Goal: Obtain resource: Obtain resource

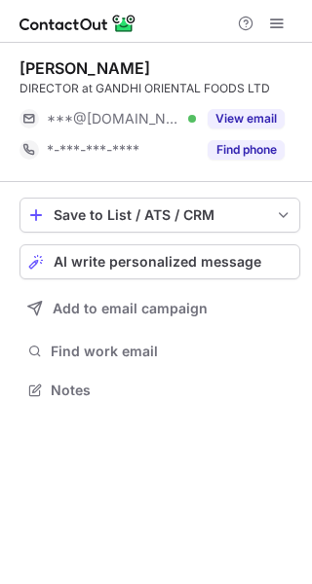
scroll to position [10, 10]
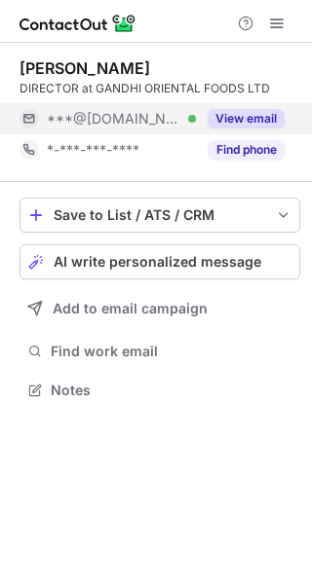
click at [229, 112] on button "View email" at bounding box center [245, 118] width 77 height 19
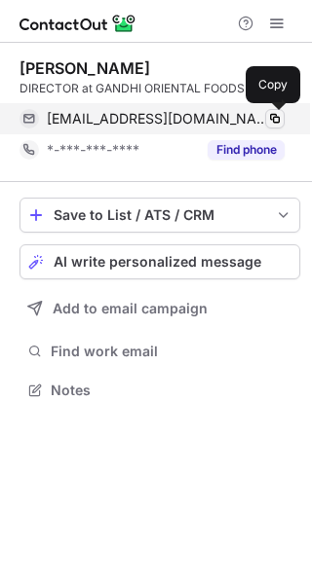
click at [271, 119] on span at bounding box center [275, 119] width 16 height 16
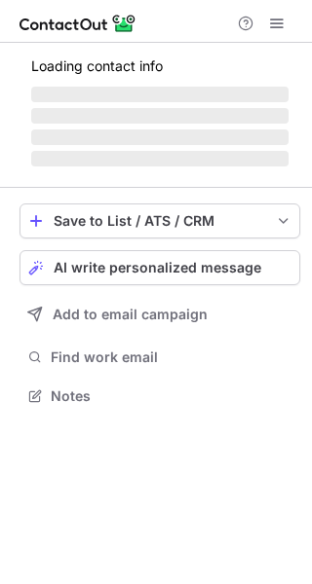
scroll to position [407, 312]
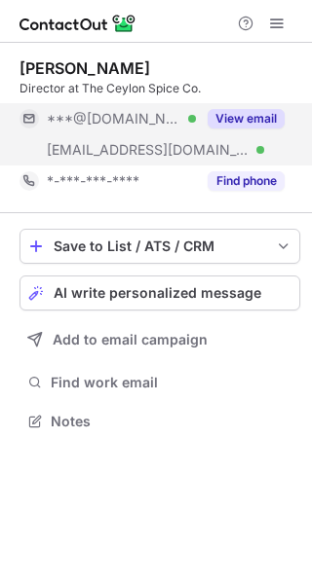
click at [245, 110] on button "View email" at bounding box center [245, 118] width 77 height 19
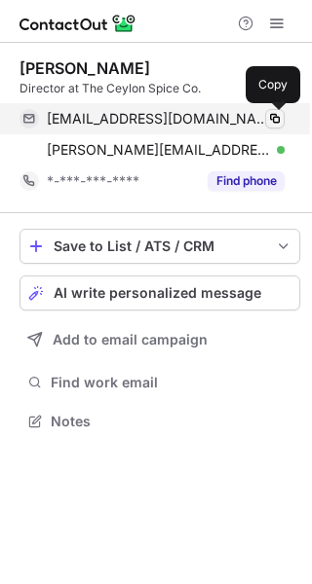
click at [278, 117] on span at bounding box center [275, 119] width 16 height 16
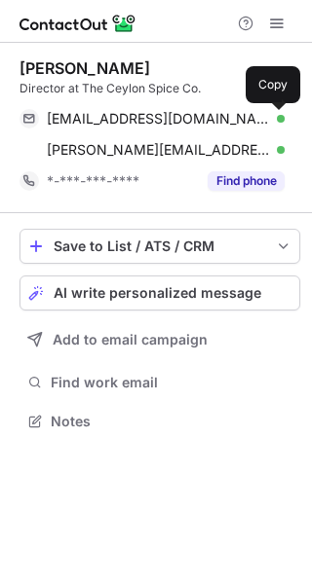
scroll to position [407, 312]
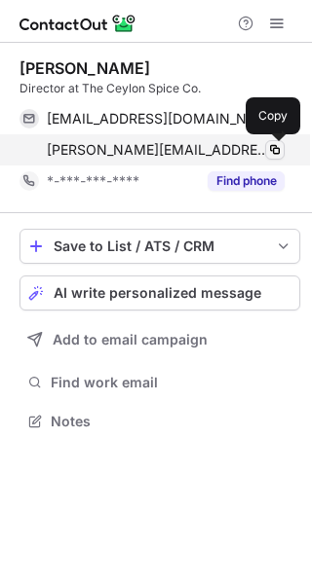
click at [272, 149] on span at bounding box center [275, 150] width 16 height 16
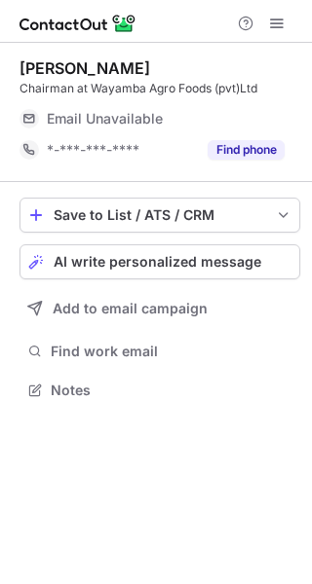
scroll to position [10, 10]
